Goal: Information Seeking & Learning: Learn about a topic

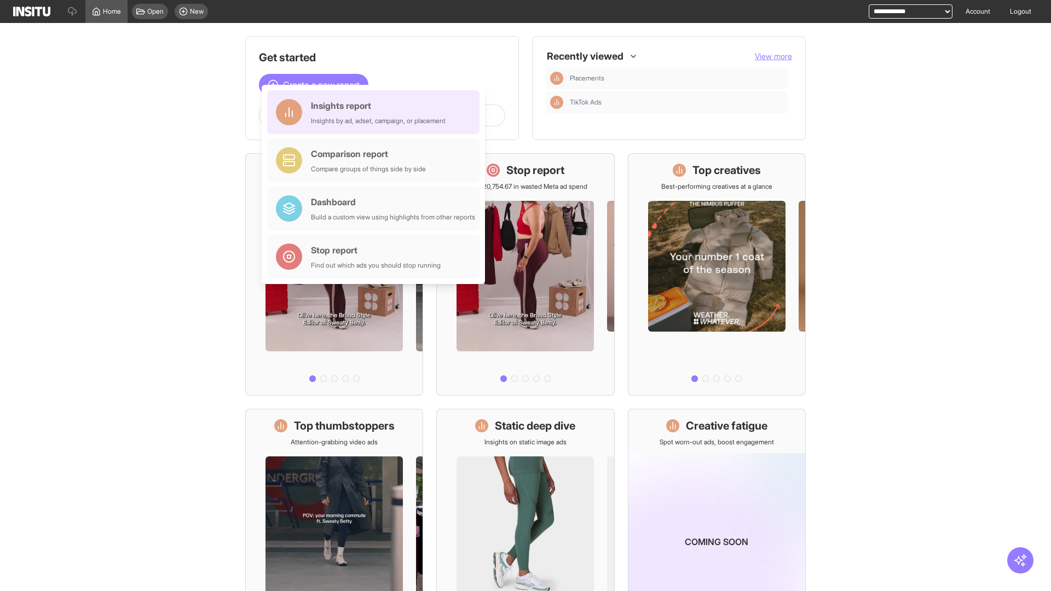
click at [376, 112] on div "Insights report Insights by ad, adset, campaign, or placement" at bounding box center [378, 112] width 135 height 26
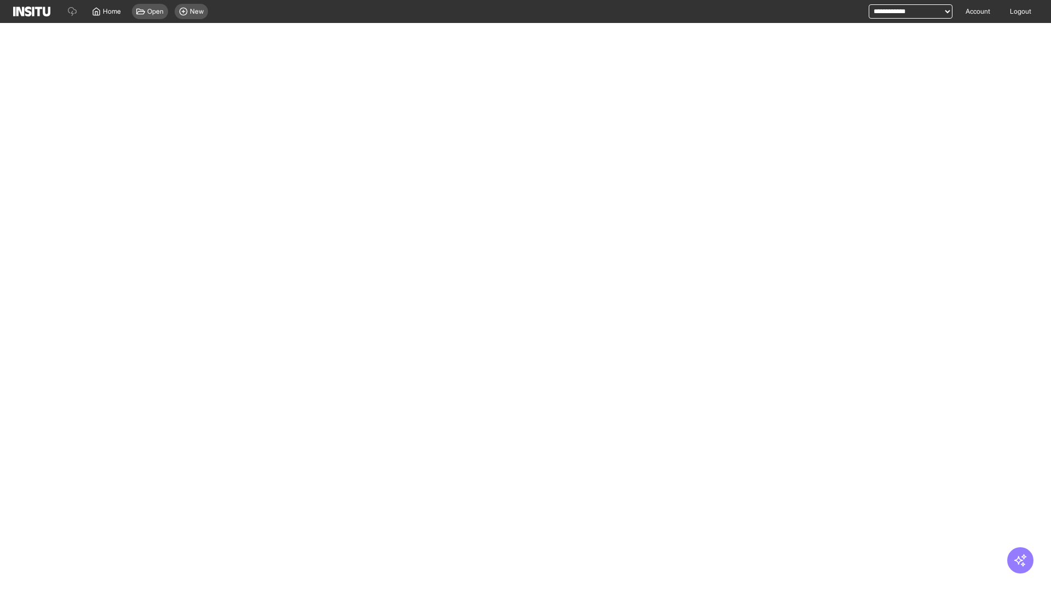
select select "**"
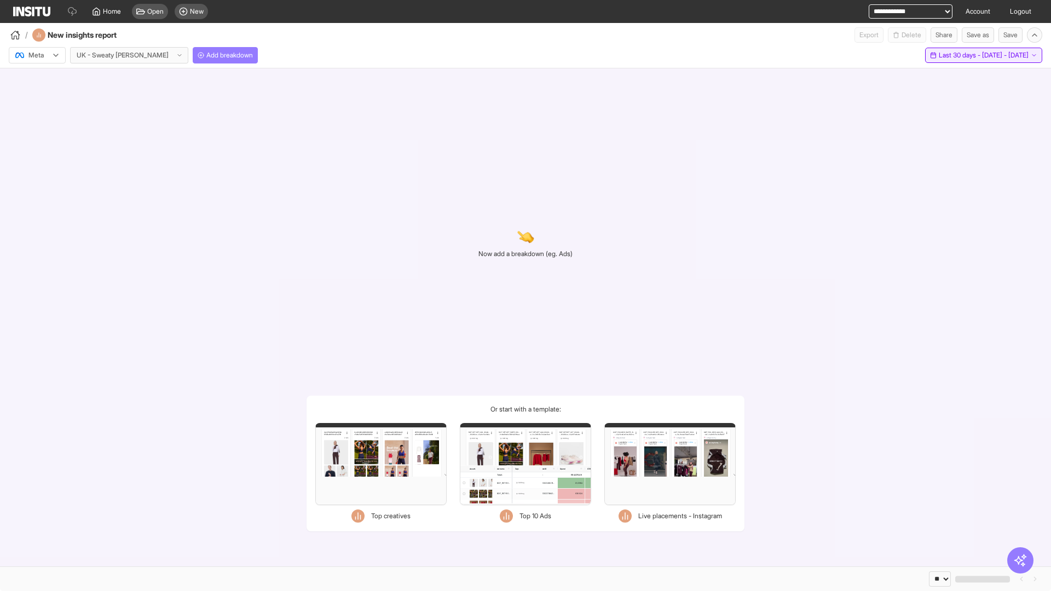
click at [959, 55] on span "Last 30 days - [DATE] - [DATE]" at bounding box center [984, 55] width 90 height 9
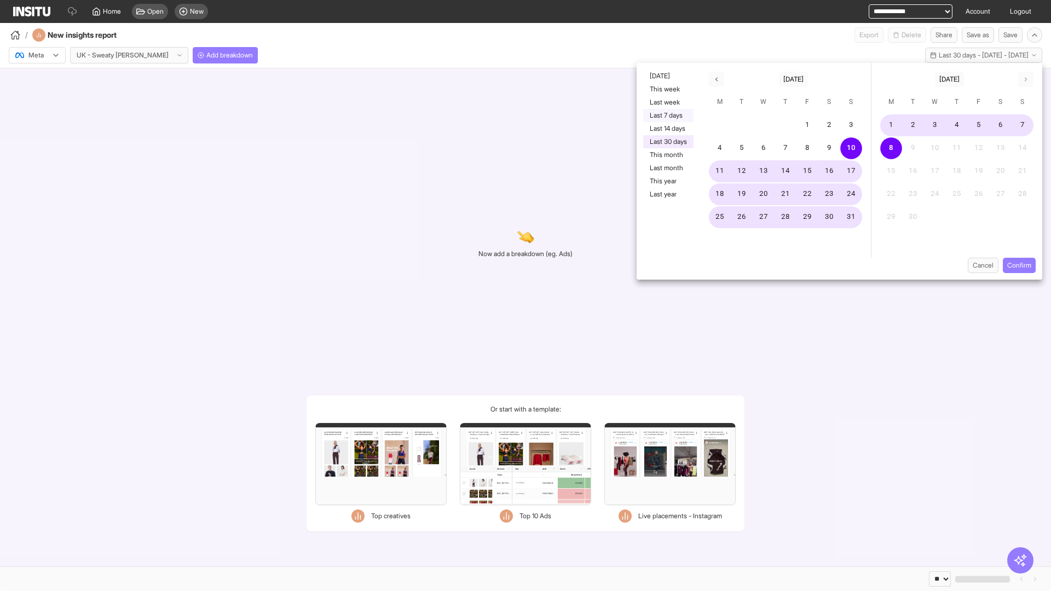
click at [668, 116] on button "Last 7 days" at bounding box center [668, 115] width 50 height 13
